Goal: Task Accomplishment & Management: Manage account settings

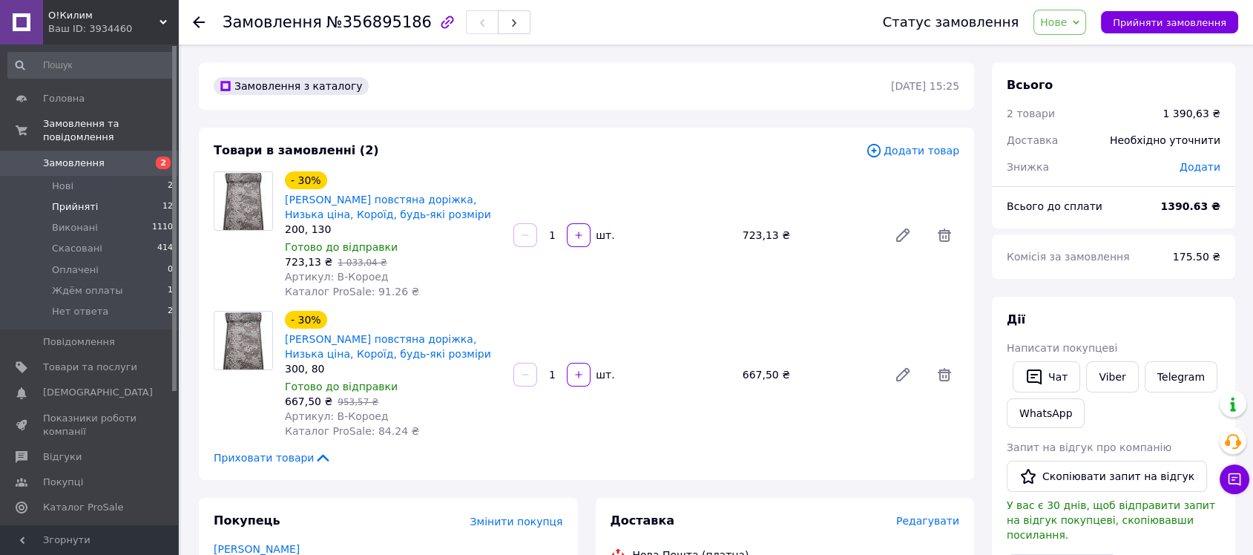
click at [59, 197] on li "Прийняті 12" at bounding box center [91, 207] width 182 height 21
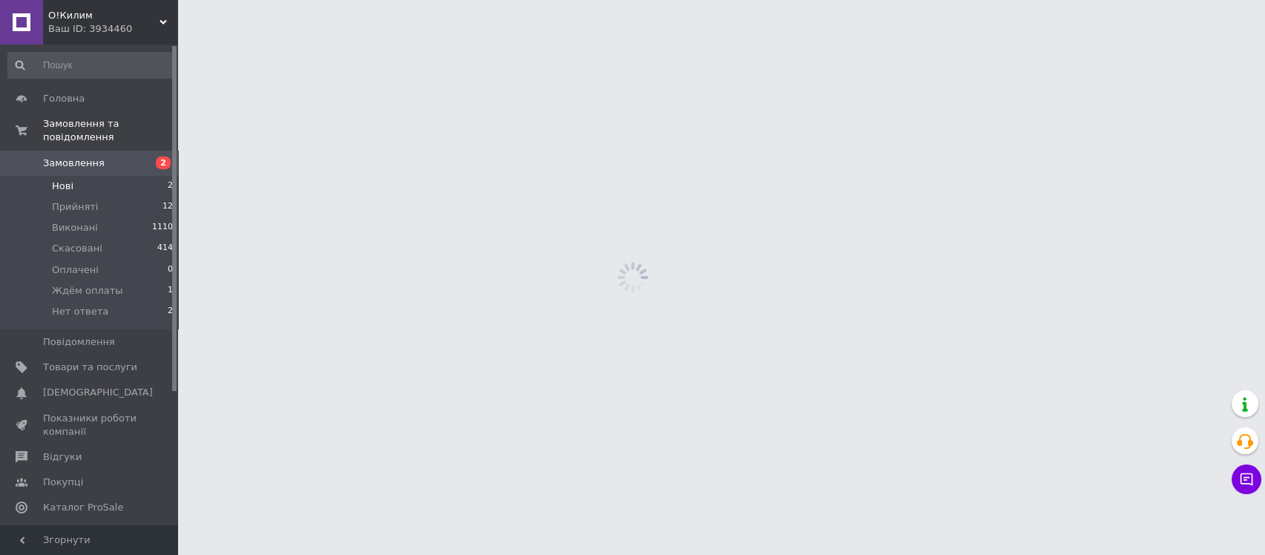
click at [63, 180] on span "Нові" at bounding box center [63, 186] width 22 height 13
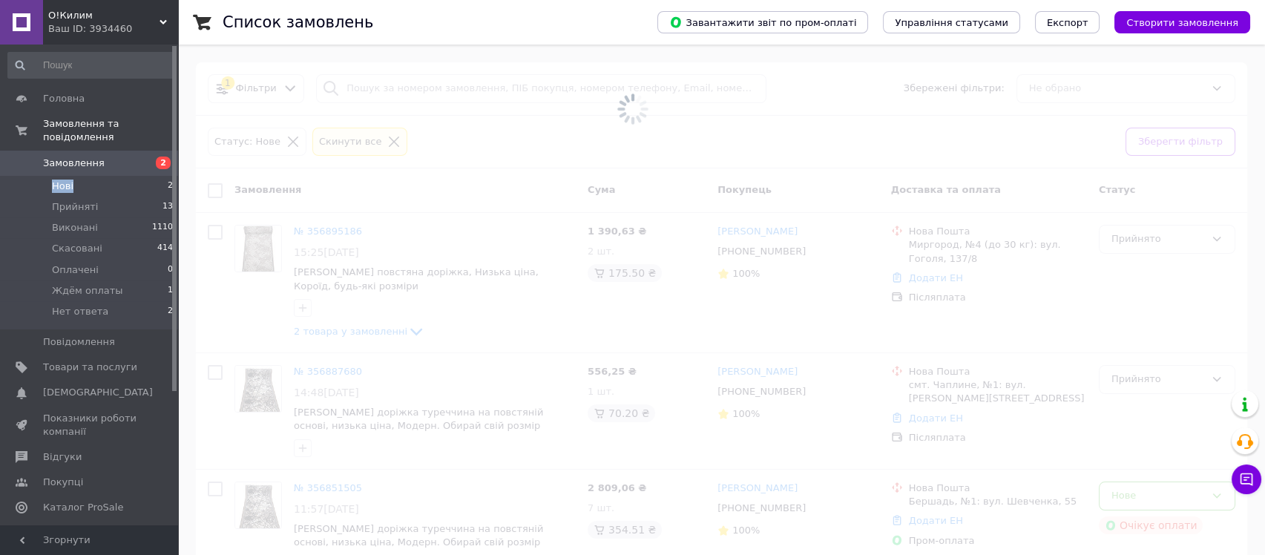
click at [88, 200] on span "Прийняті" at bounding box center [75, 206] width 46 height 13
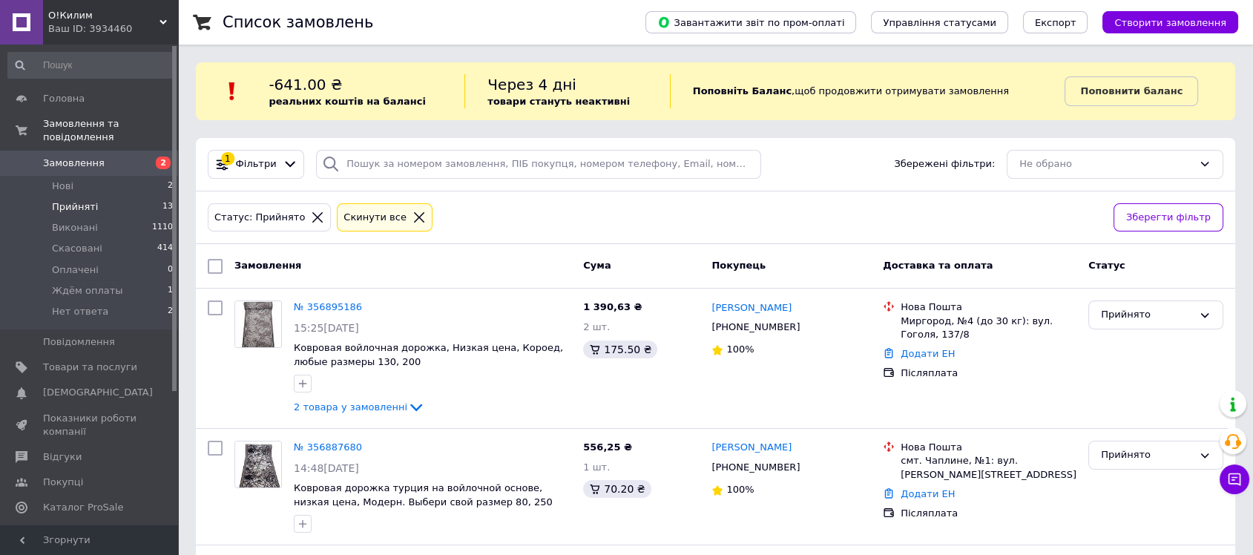
click at [444, 183] on div "1 Фільтри Збережені фільтри: Не обрано" at bounding box center [716, 164] width 1040 height 53
click at [452, 175] on input "search" at bounding box center [538, 164] width 445 height 29
paste input "[DATE]"
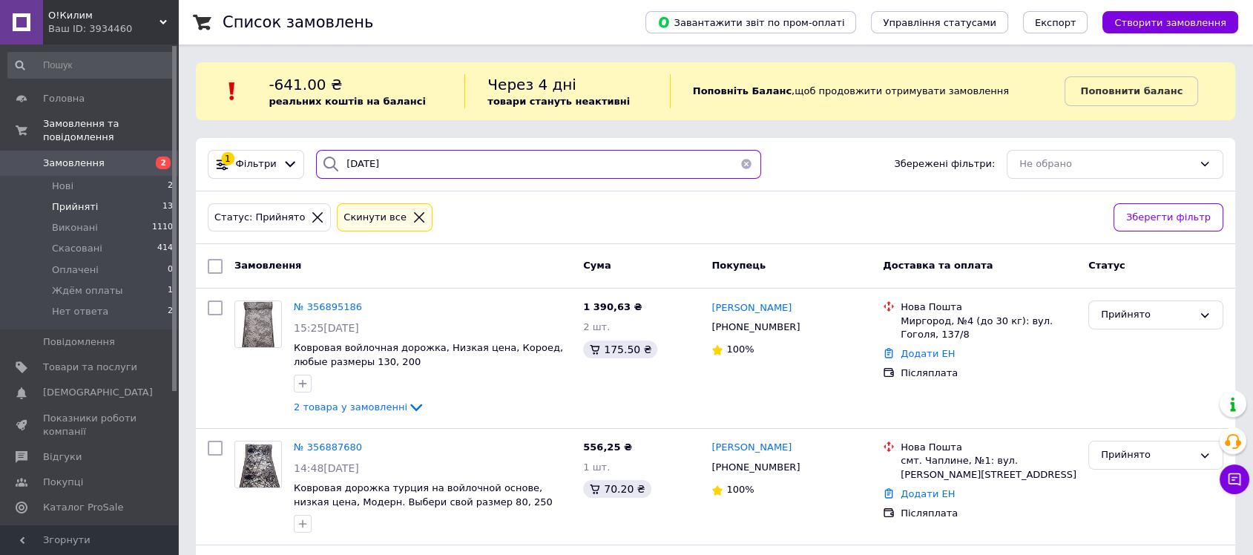
type input "[DATE]"
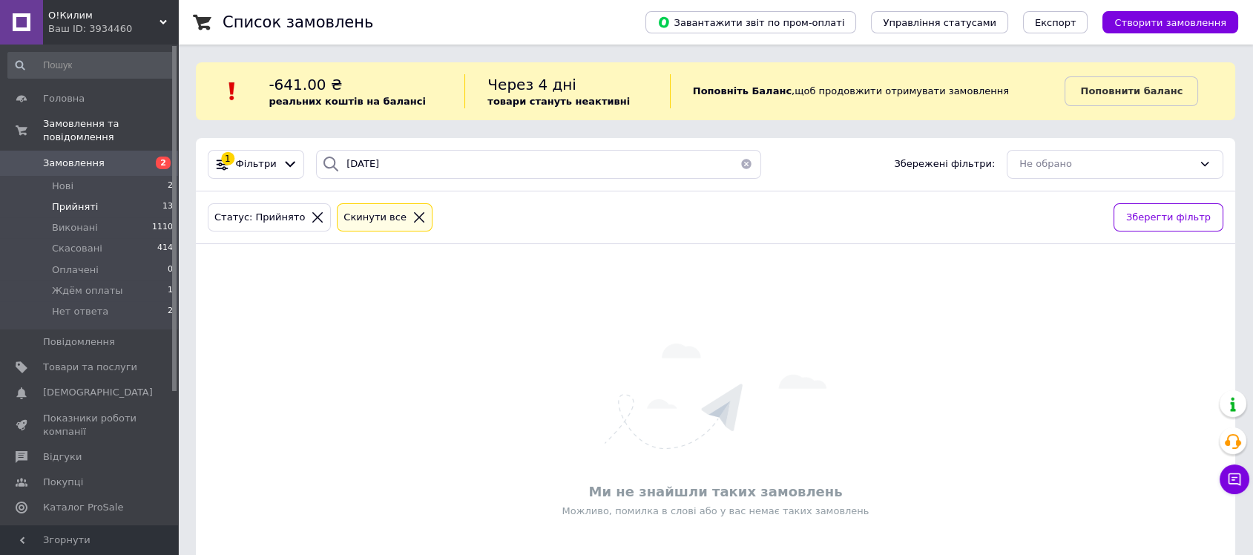
click at [99, 201] on li "Прийняті 13" at bounding box center [91, 207] width 182 height 21
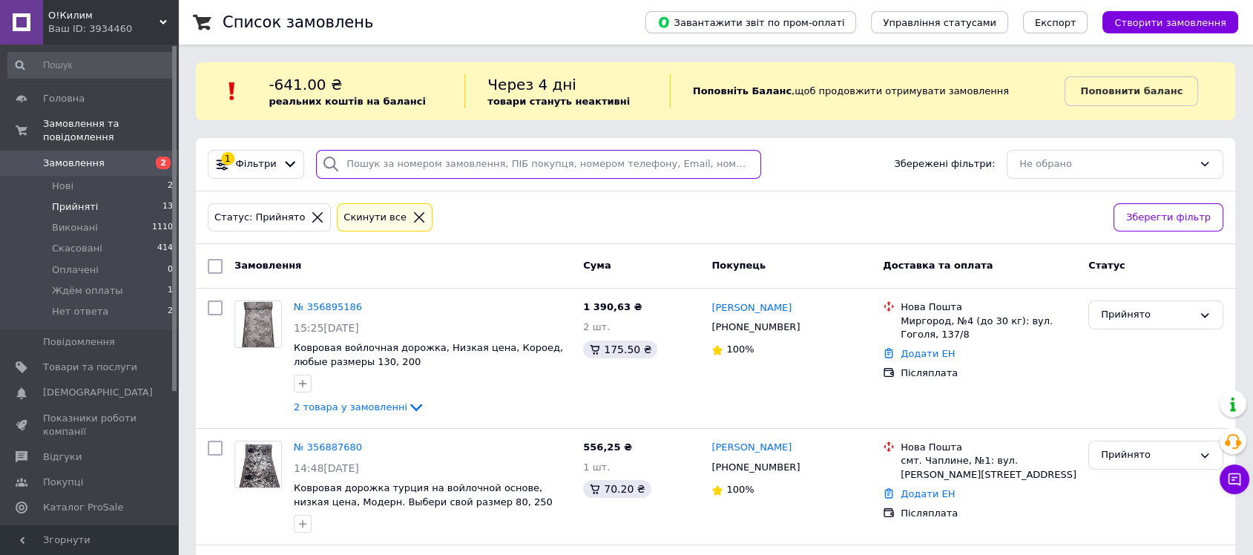
click at [524, 170] on input "search" at bounding box center [538, 164] width 445 height 29
paste input "356683498"
type input "356683498"
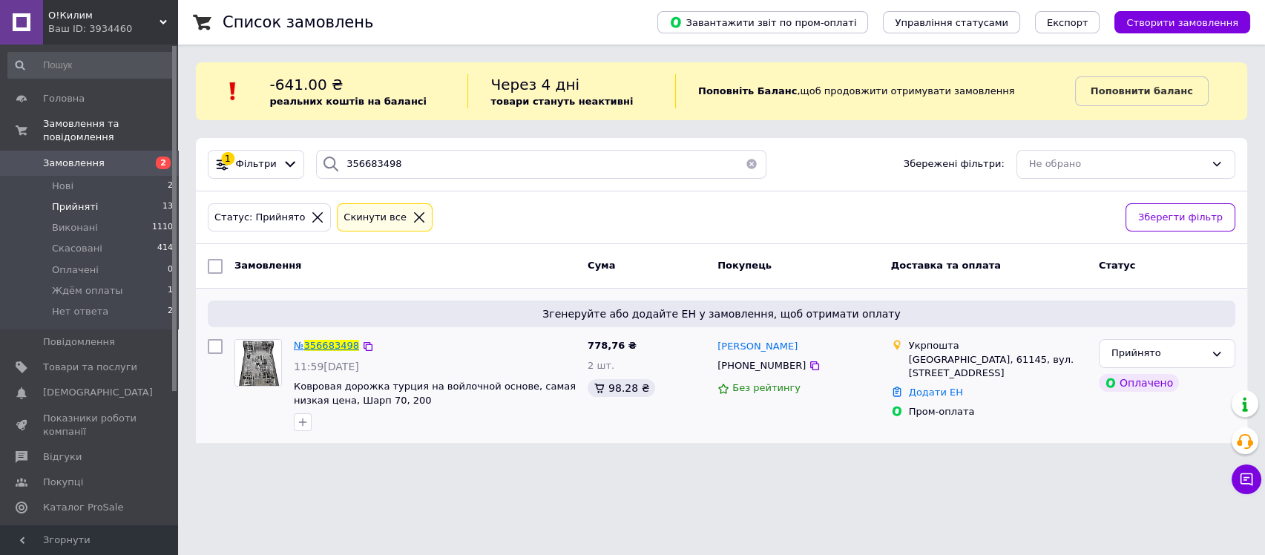
click at [332, 346] on span "356683498" at bounding box center [331, 345] width 55 height 11
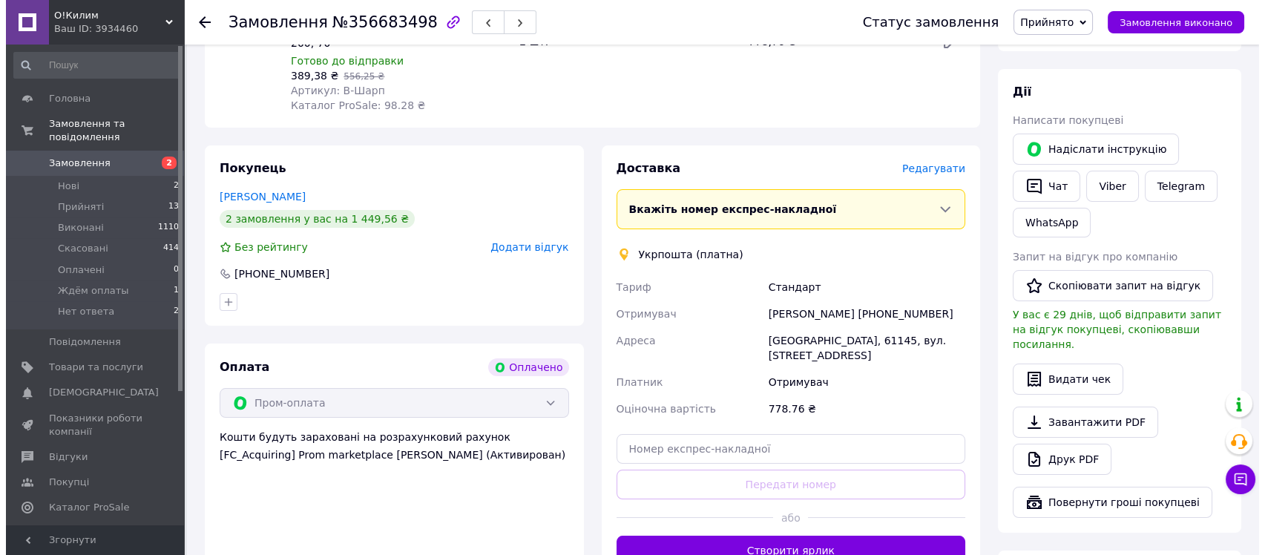
scroll to position [165, 0]
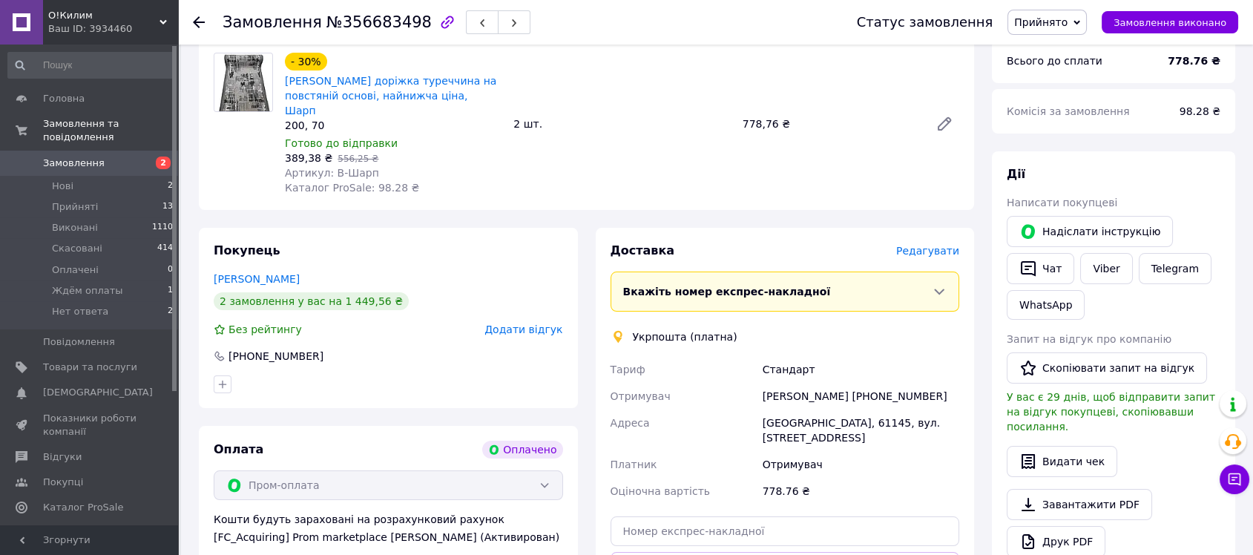
click at [931, 245] on span "Редагувати" at bounding box center [927, 251] width 63 height 12
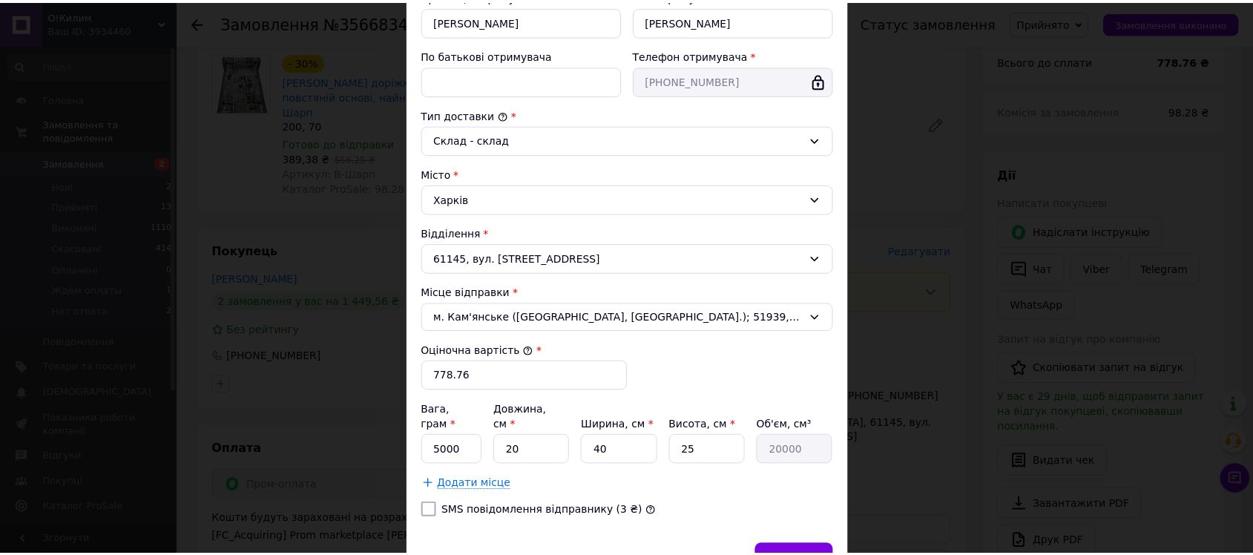
scroll to position [329, 0]
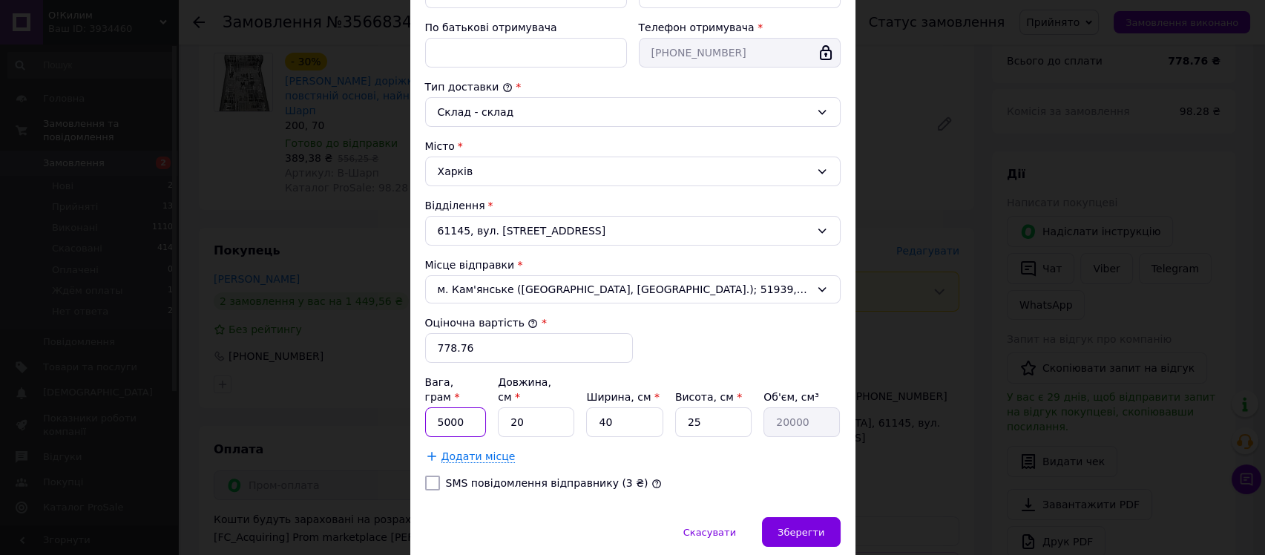
click at [432, 410] on input "5000" at bounding box center [456, 422] width 62 height 30
click at [438, 407] on input "5000" at bounding box center [456, 422] width 62 height 30
drag, startPoint x: 440, startPoint y: 407, endPoint x: 430, endPoint y: 406, distance: 9.7
click at [430, 407] on input "5000" at bounding box center [456, 422] width 62 height 30
type input "3000"
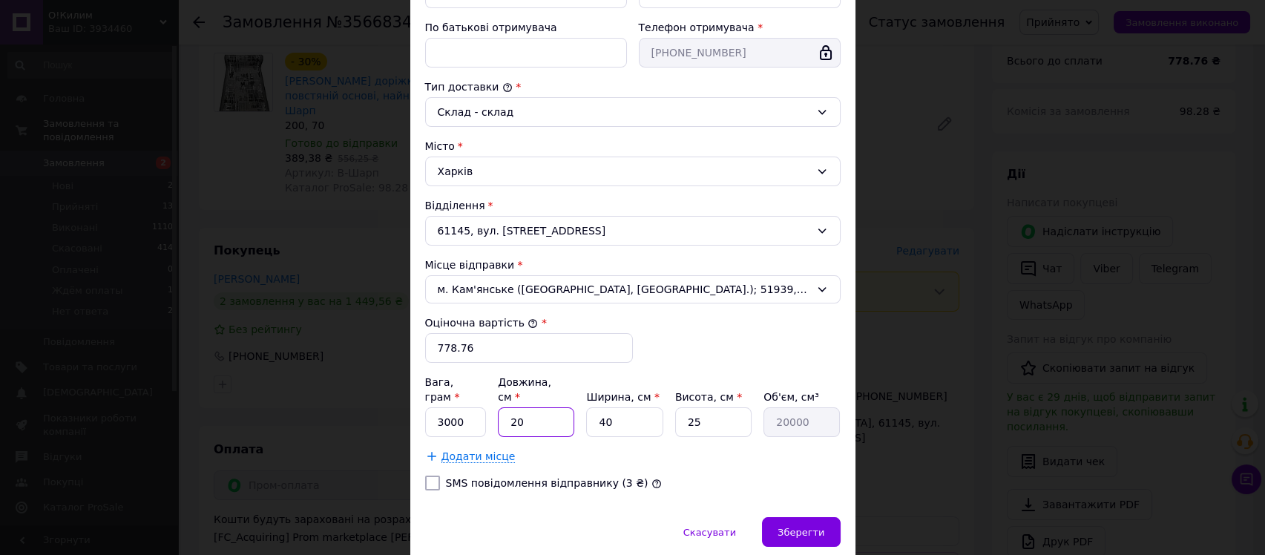
click at [552, 407] on input "20" at bounding box center [536, 422] width 76 height 30
type input "3"
type input "3000"
type input "37"
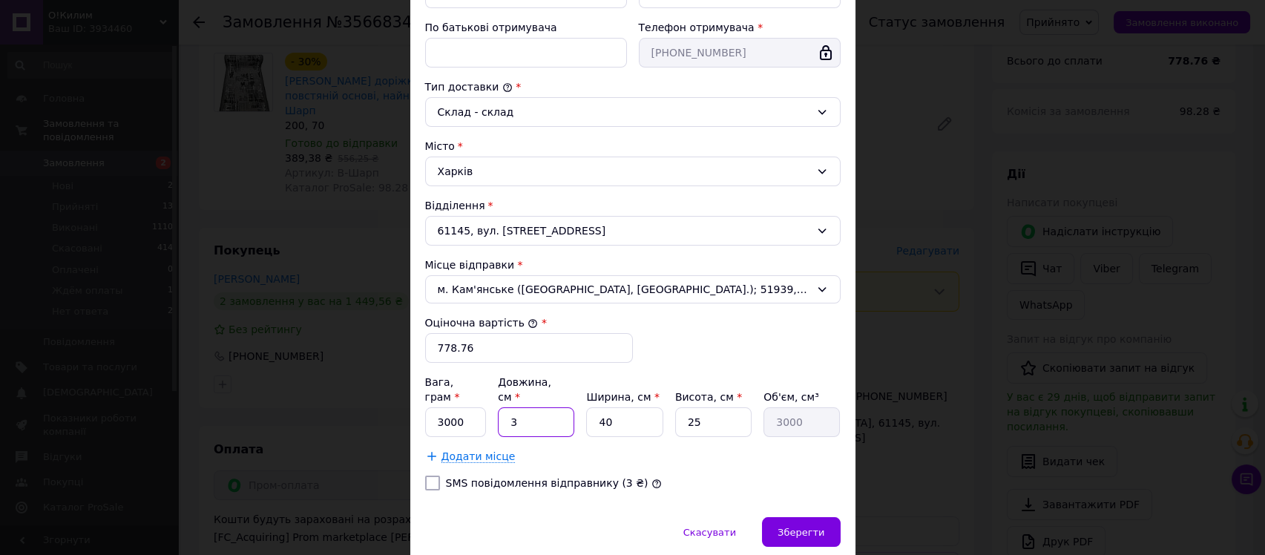
type input "37000"
type input "37"
type input "1"
type input "925"
type input "17"
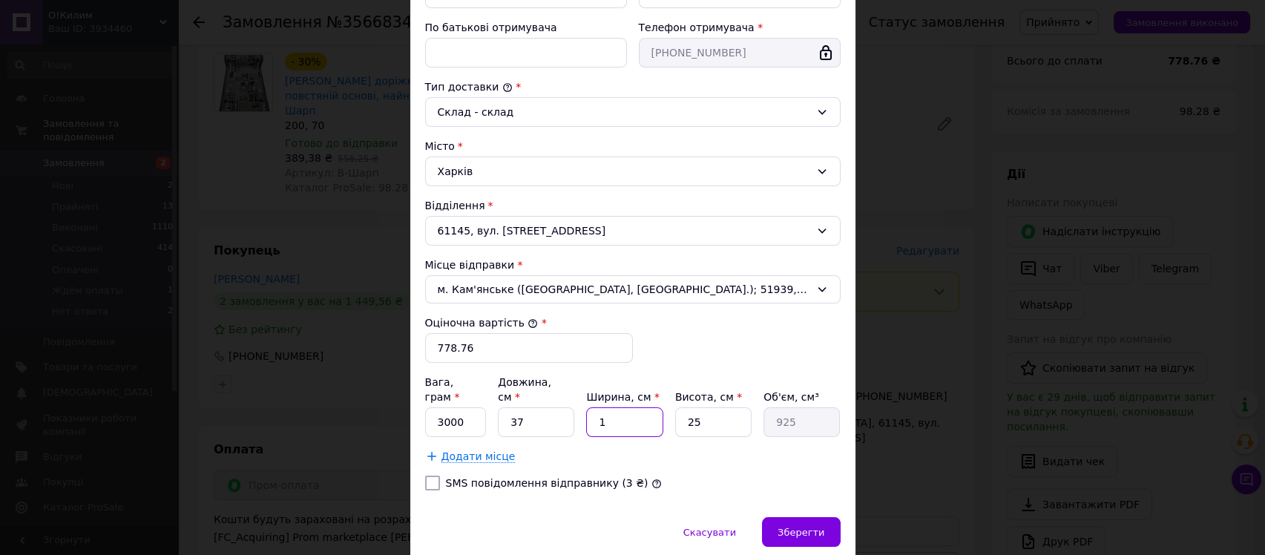
type input "15725"
type input "17"
type input "2"
type input "1258"
type input "23"
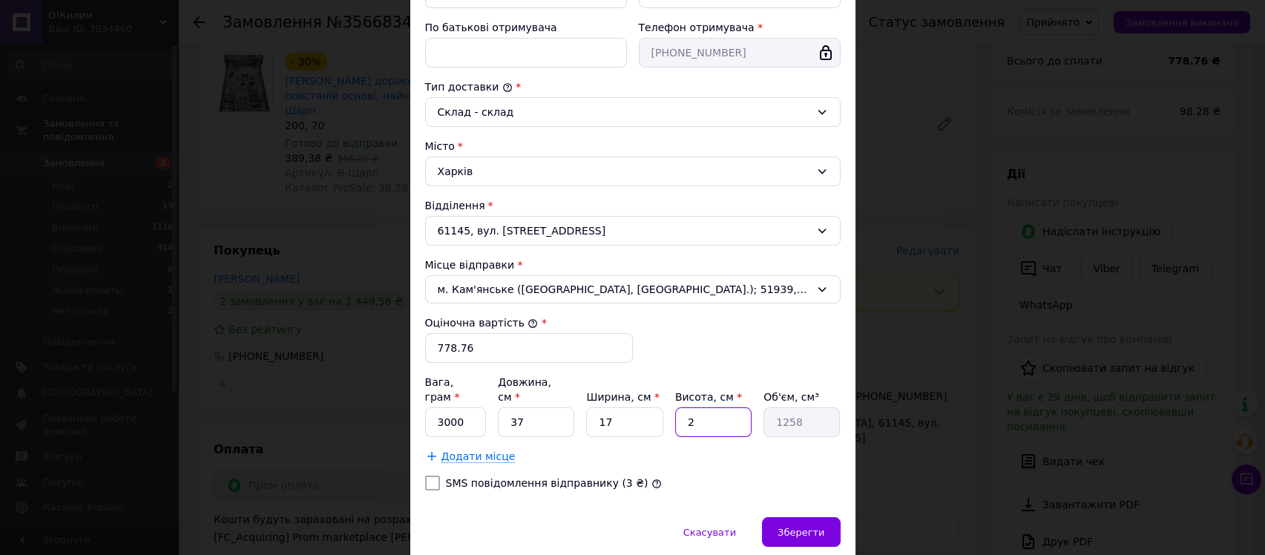
type input "14467"
type input "23"
click at [812, 527] on span "Зберегти" at bounding box center [801, 532] width 47 height 11
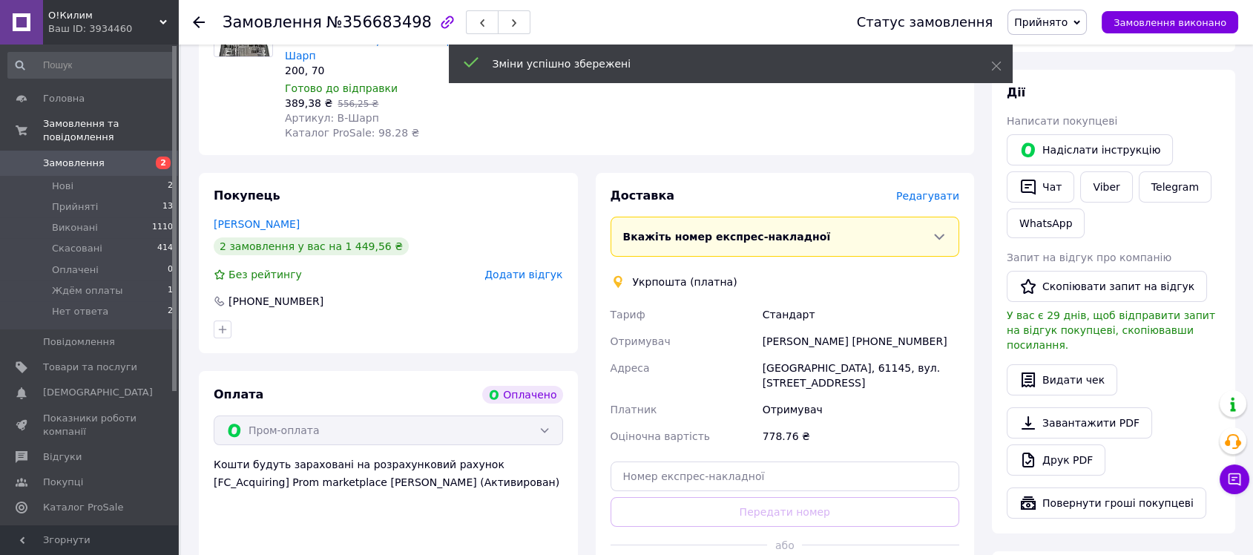
scroll to position [247, 0]
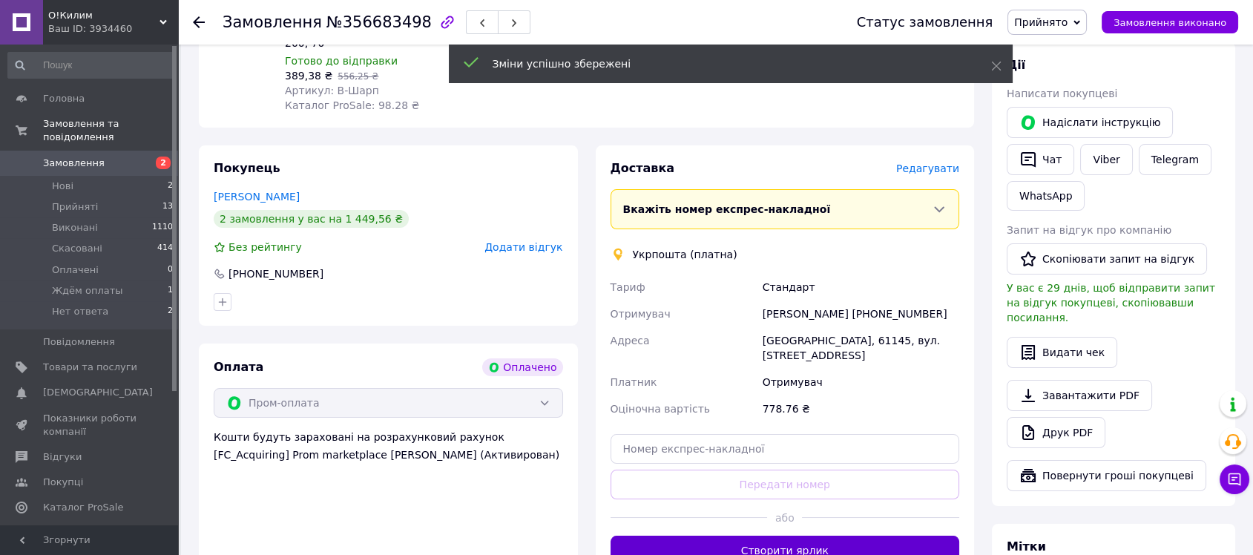
click at [891, 536] on button "Створити ярлик" at bounding box center [786, 551] width 350 height 30
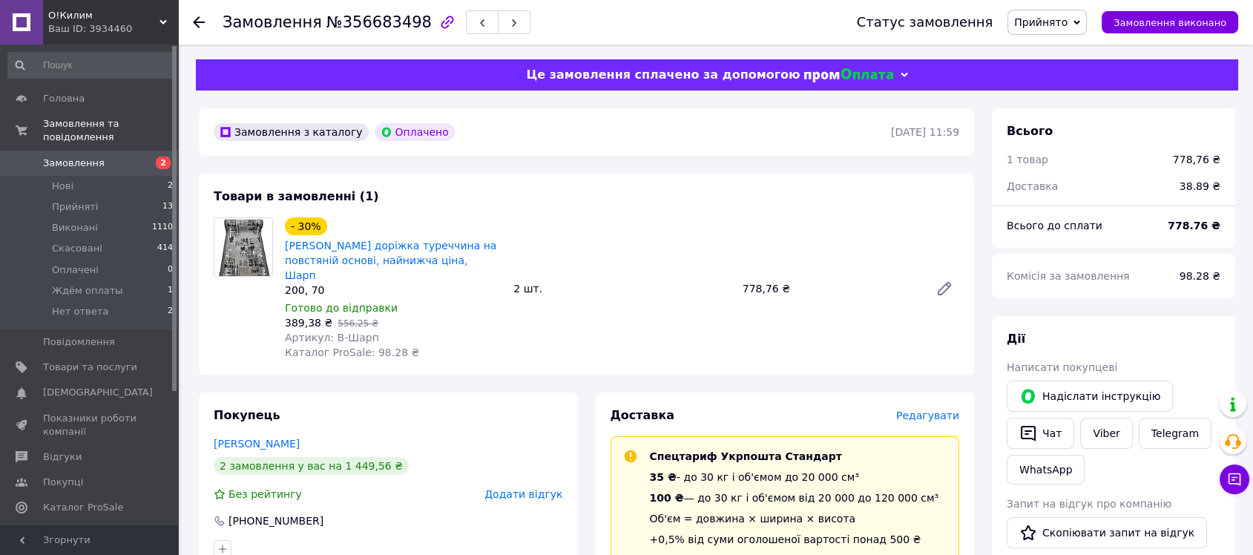
scroll to position [412, 0]
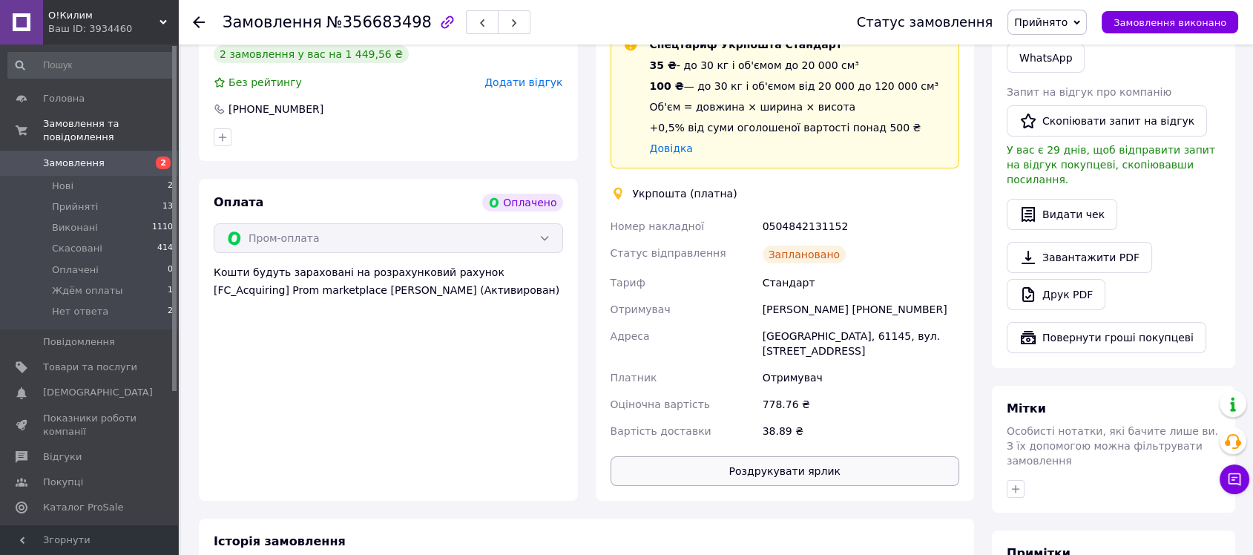
click at [792, 456] on button "Роздрукувати ярлик" at bounding box center [786, 471] width 350 height 30
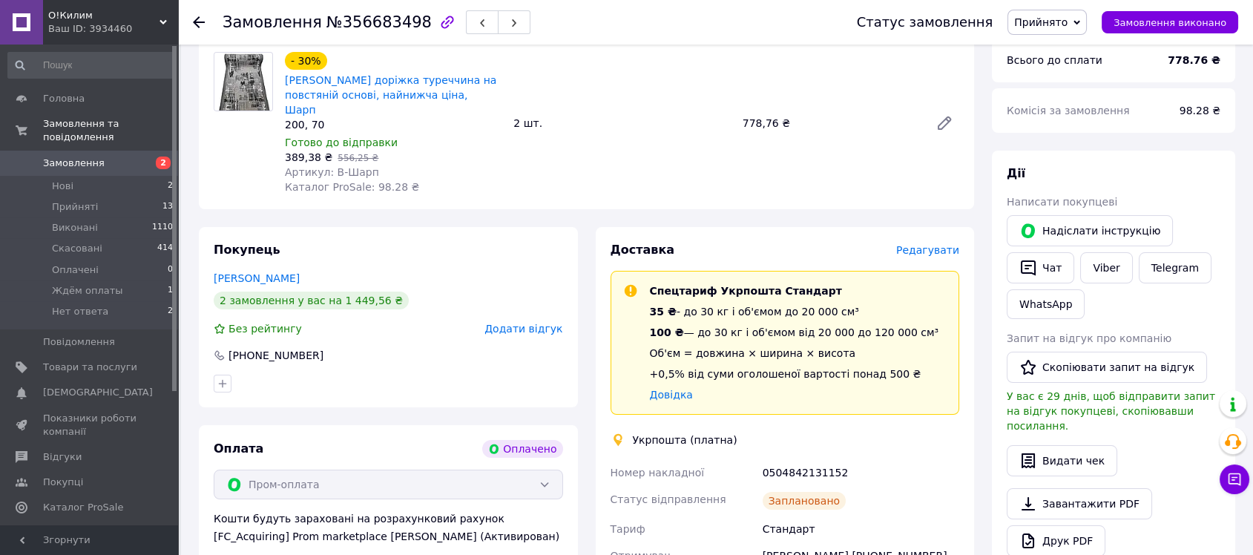
scroll to position [165, 0]
click at [798, 460] on div "0504842131152" at bounding box center [861, 473] width 203 height 27
copy div "0504842131152"
